Goal: Find specific page/section: Find specific page/section

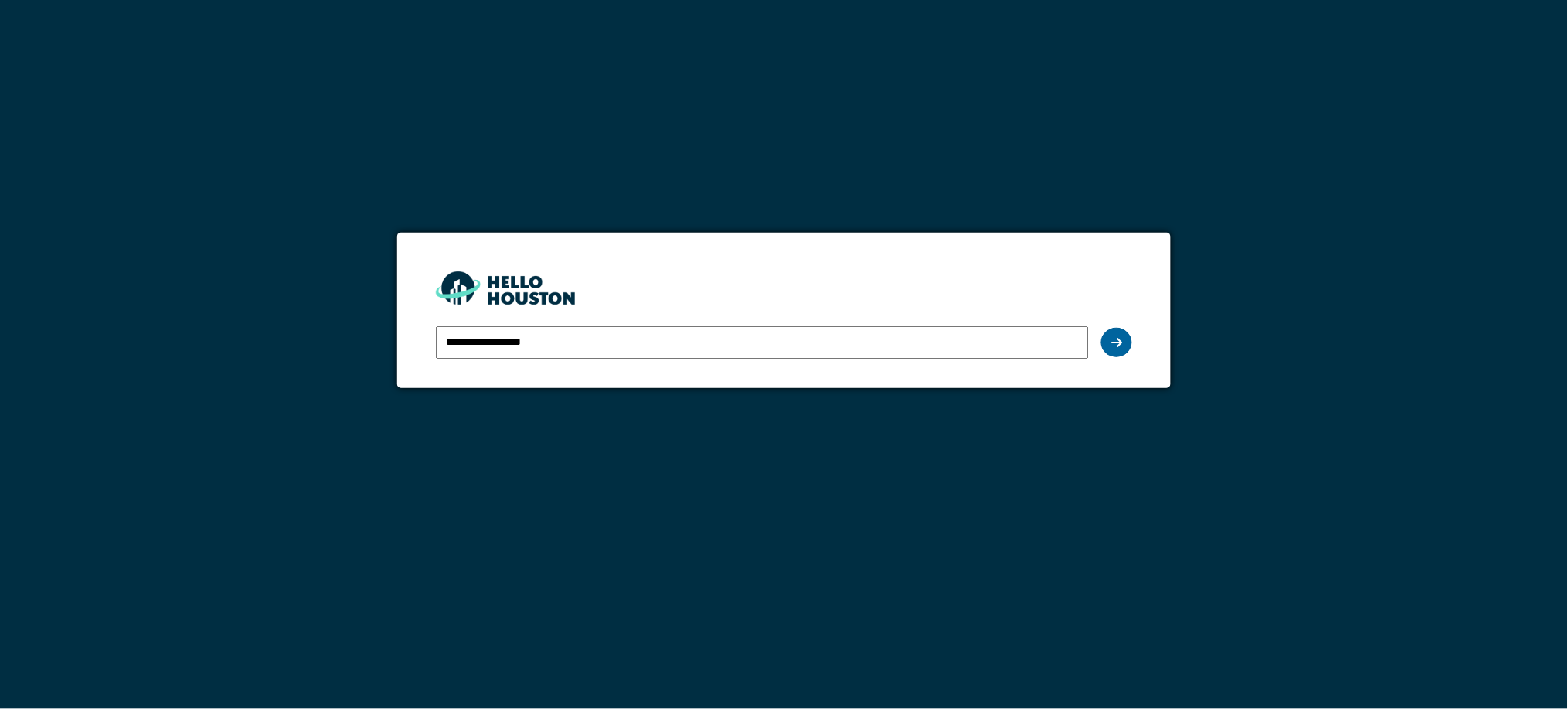
click at [1110, 336] on div at bounding box center [1116, 342] width 31 height 29
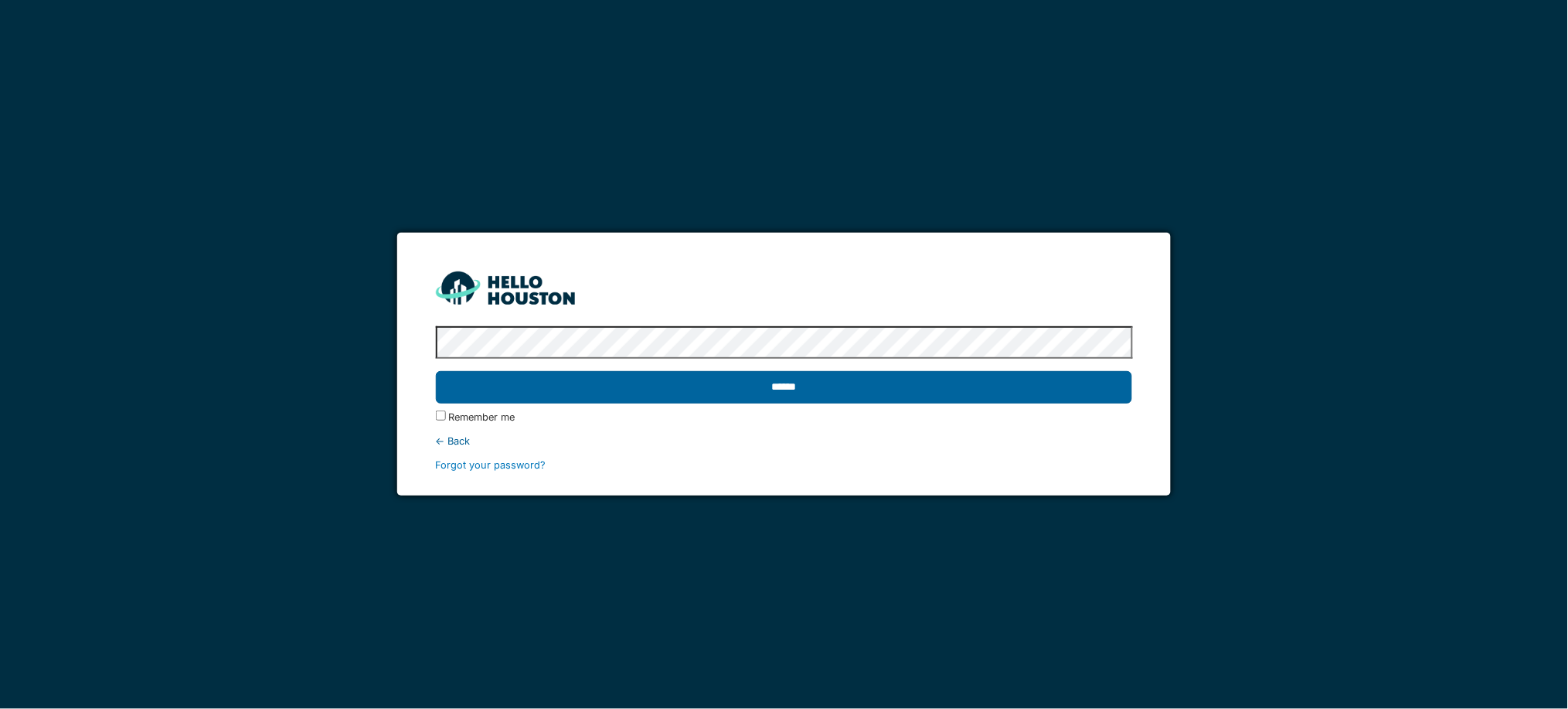
click at [789, 389] on input "******" at bounding box center [784, 387] width 697 height 33
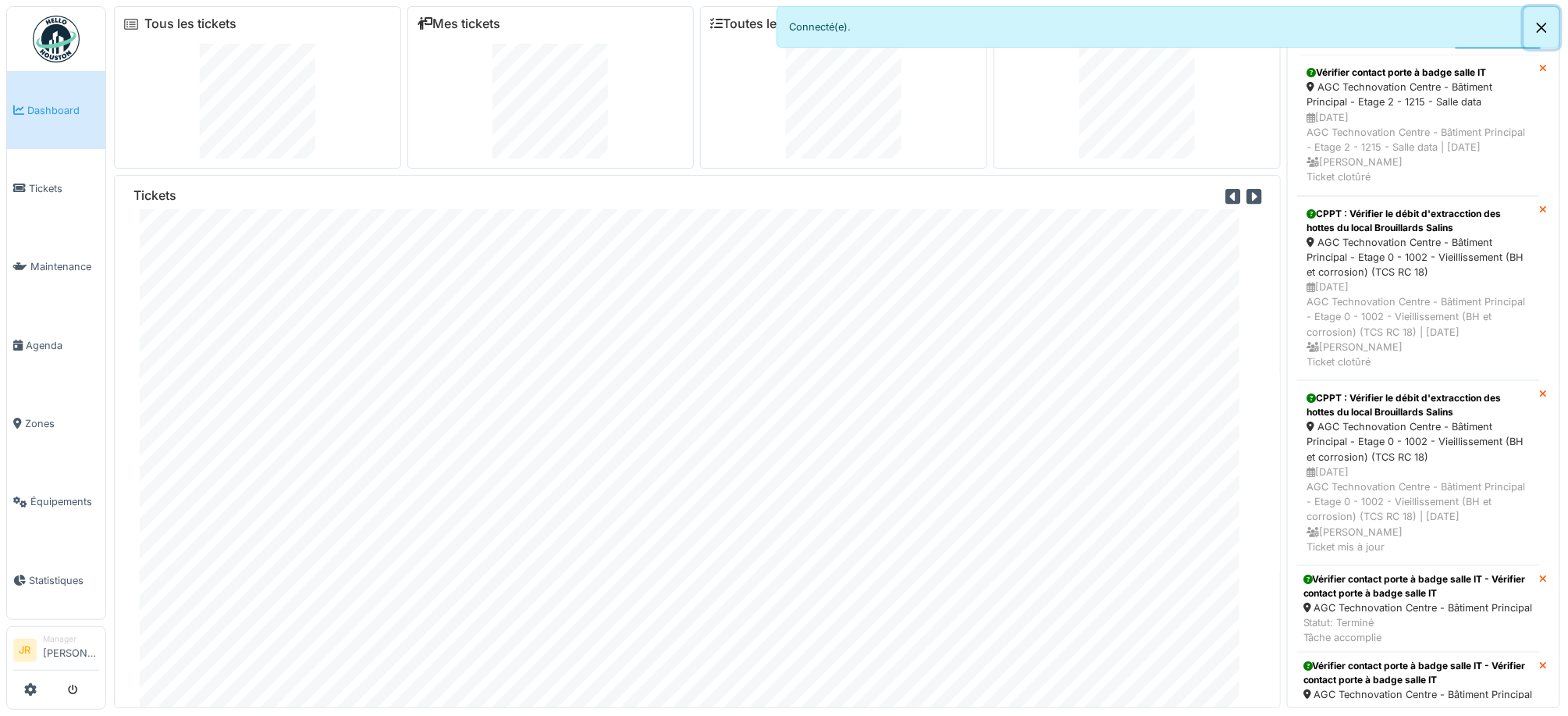
click at [1549, 29] on button "Close" at bounding box center [1541, 28] width 35 height 41
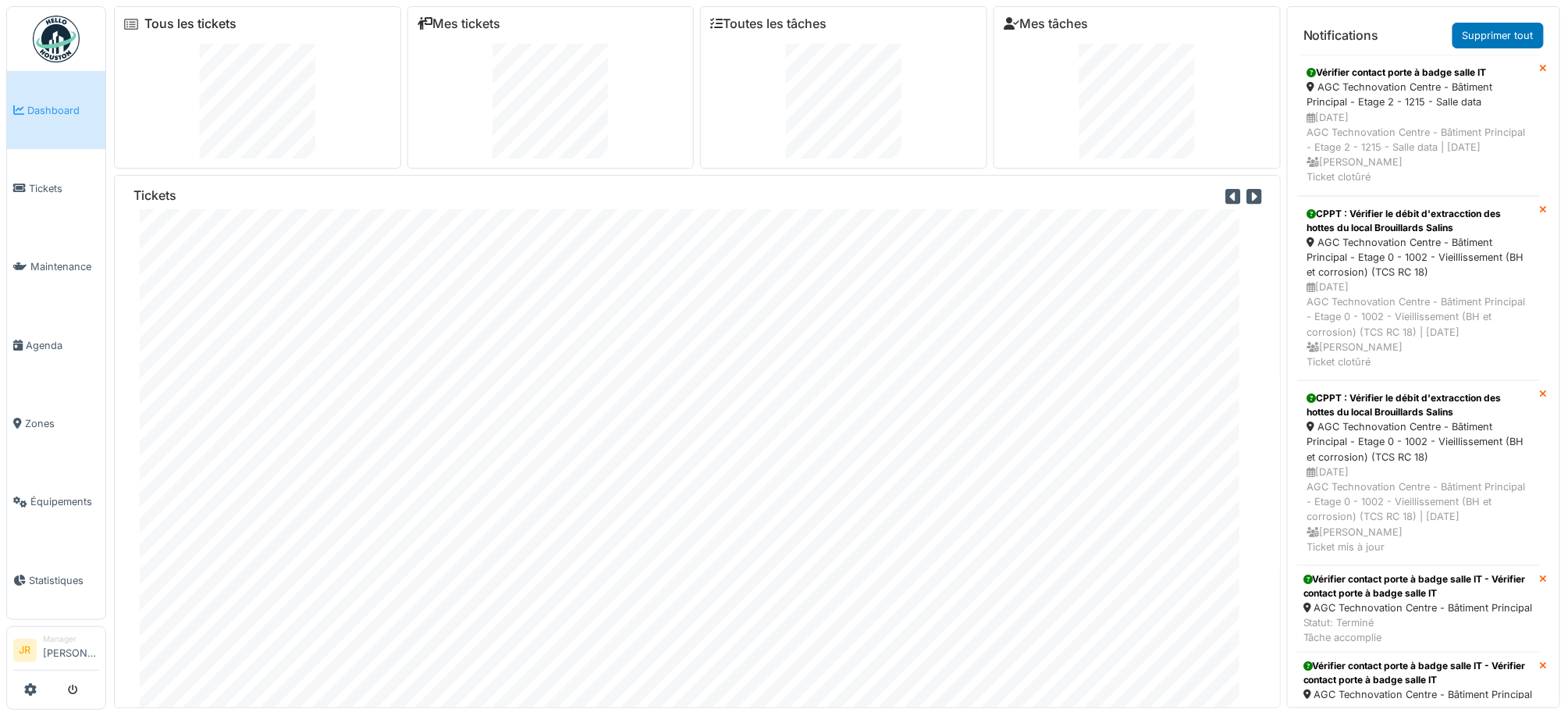
click at [190, 21] on link "Tous les tickets" at bounding box center [190, 23] width 92 height 15
